Goal: Transaction & Acquisition: Purchase product/service

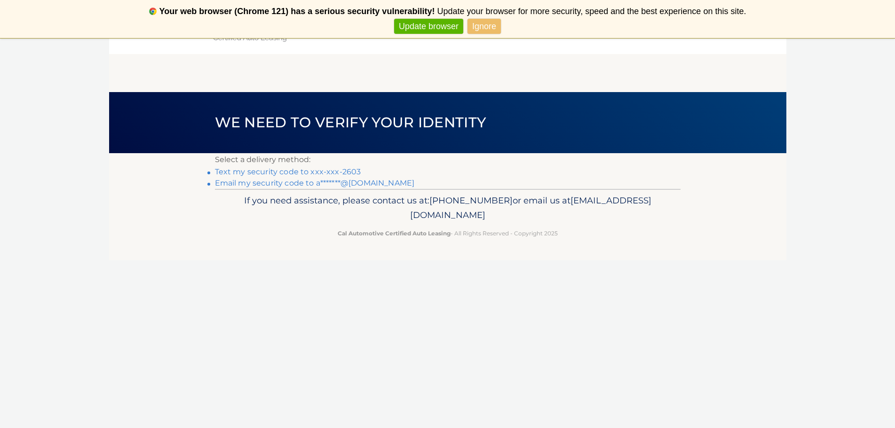
click at [243, 185] on link "Email my security code to a*******@outlook.com" at bounding box center [315, 183] width 200 height 9
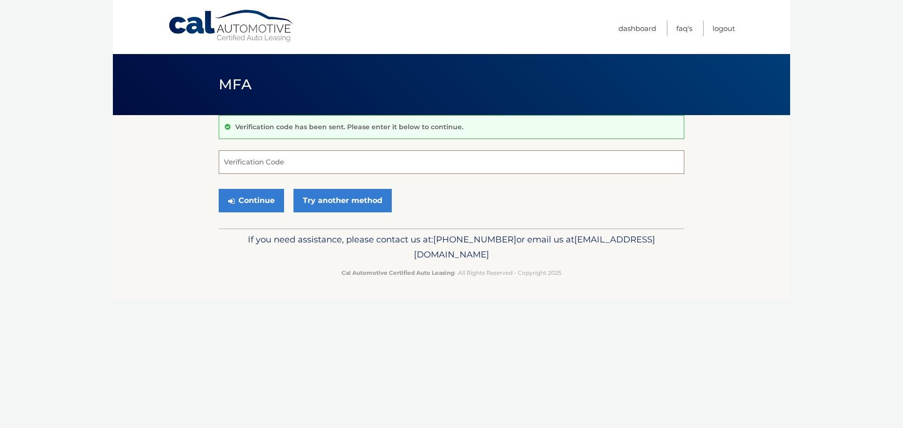
click at [331, 158] on input "Verification Code" at bounding box center [452, 162] width 466 height 24
paste input "601436"
type input "601436"
click at [261, 199] on button "Continue" at bounding box center [251, 201] width 65 height 24
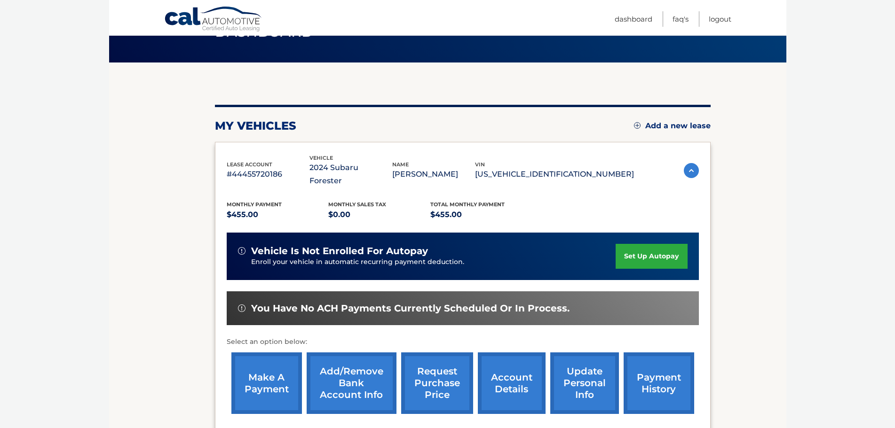
scroll to position [54, 0]
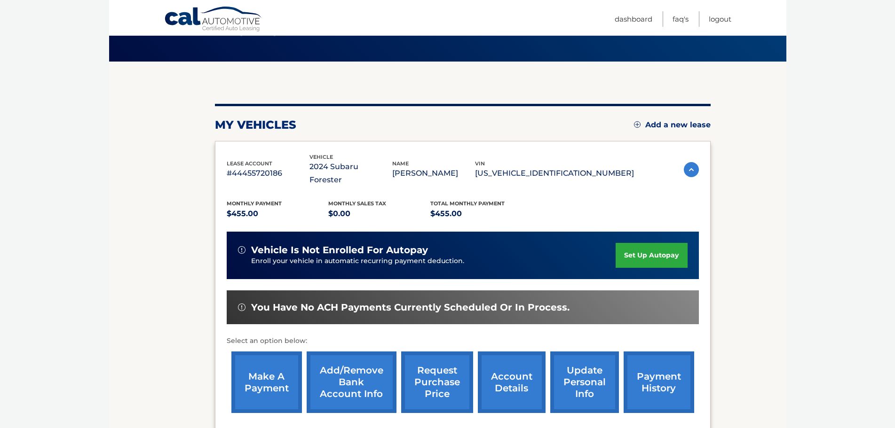
click at [276, 357] on link "make a payment" at bounding box center [266, 383] width 71 height 62
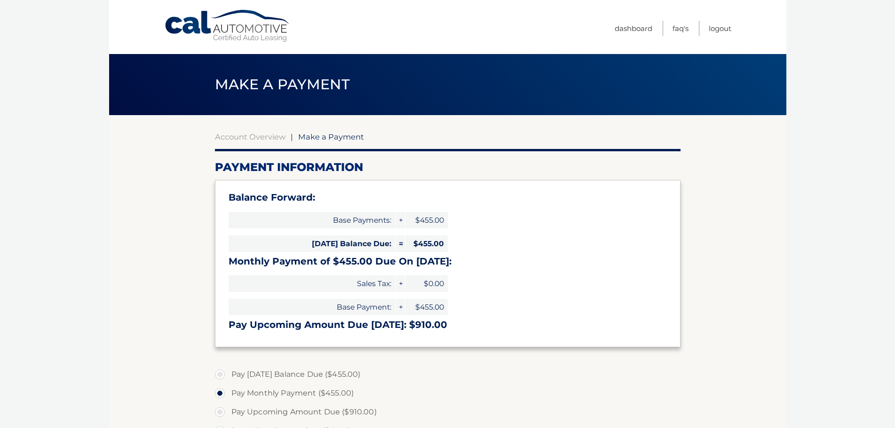
select select "OWE3YzQxMTgtMGIxMy00MDA3LWFhZmYtMjNkMzAwMzk5OWIx"
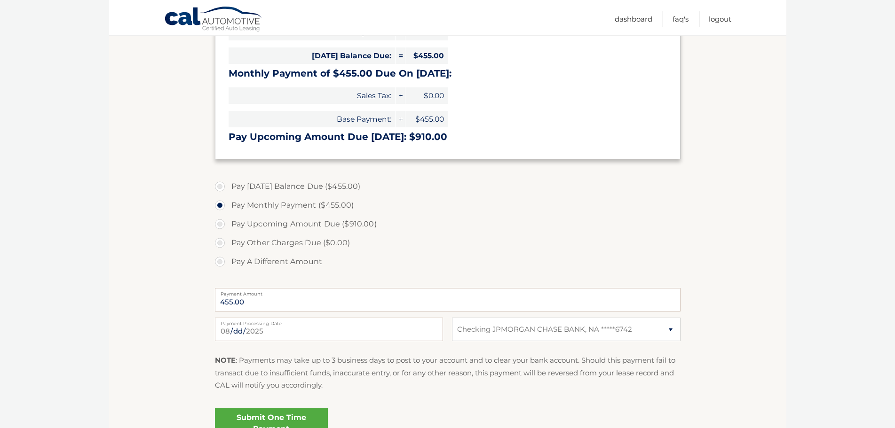
scroll to position [188, 0]
click at [540, 328] on select "Select Bank Account Checking JPMORGAN CHASE BANK, NA *****6742" at bounding box center [566, 330] width 228 height 24
click at [657, 248] on label "Pay Other Charges Due ($0.00)" at bounding box center [448, 243] width 466 height 19
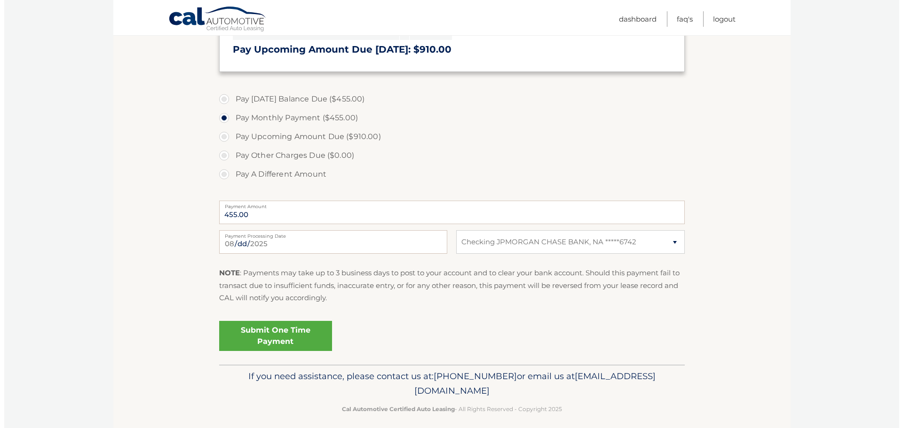
scroll to position [277, 0]
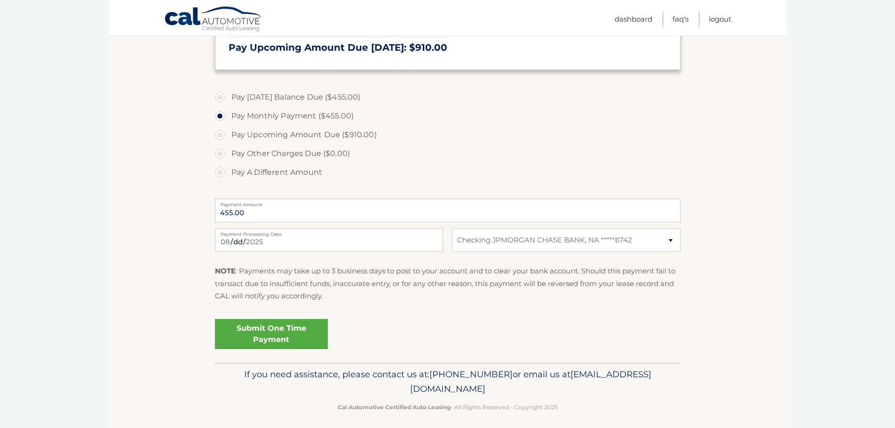
click at [281, 340] on link "Submit One Time Payment" at bounding box center [271, 334] width 113 height 30
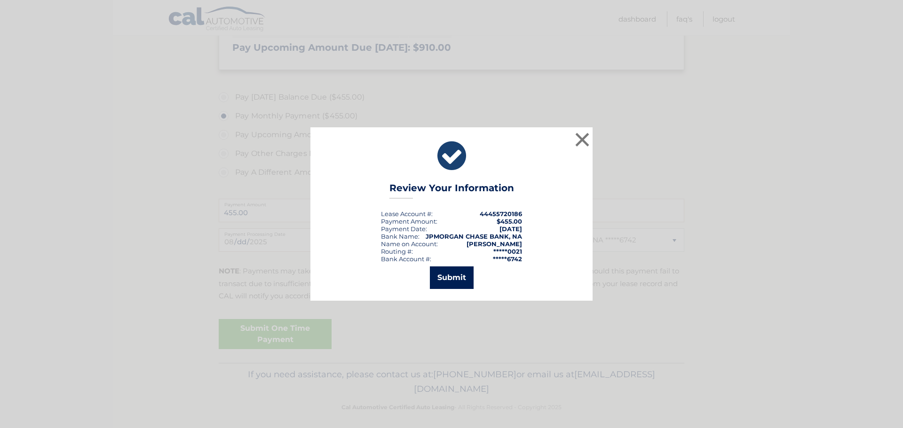
click at [443, 286] on button "Submit" at bounding box center [452, 278] width 44 height 23
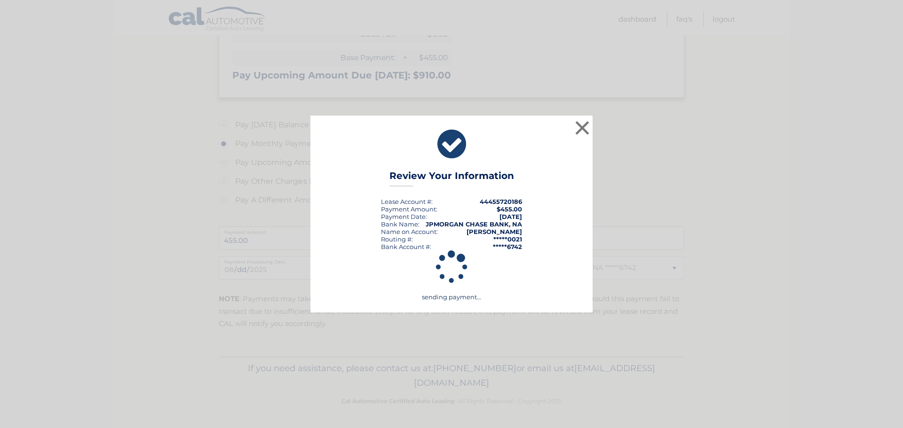
scroll to position [250, 0]
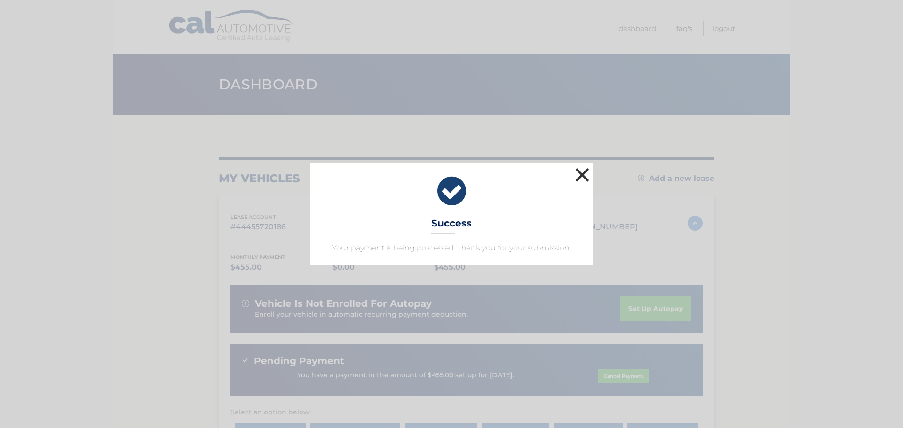
click at [586, 174] on button "×" at bounding box center [582, 175] width 19 height 19
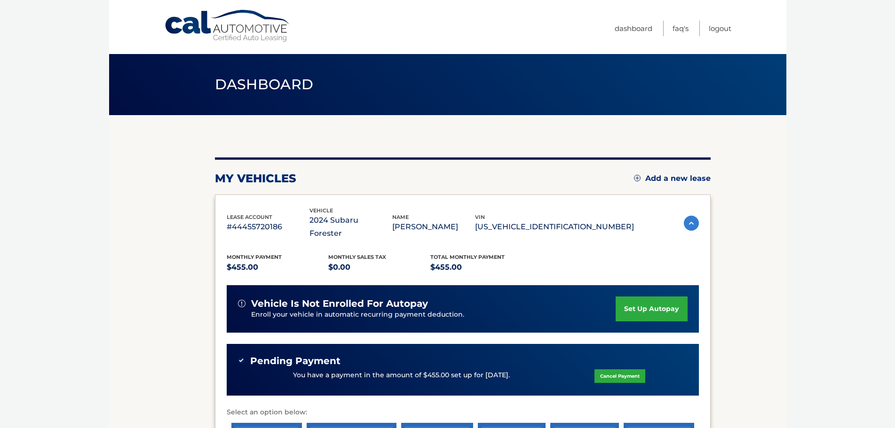
click at [714, 182] on section "my vehicles Add a new lease lease account #44455720186 vehicle 2024 Subaru Fore…" at bounding box center [447, 322] width 677 height 414
